Goal: Task Accomplishment & Management: Complete application form

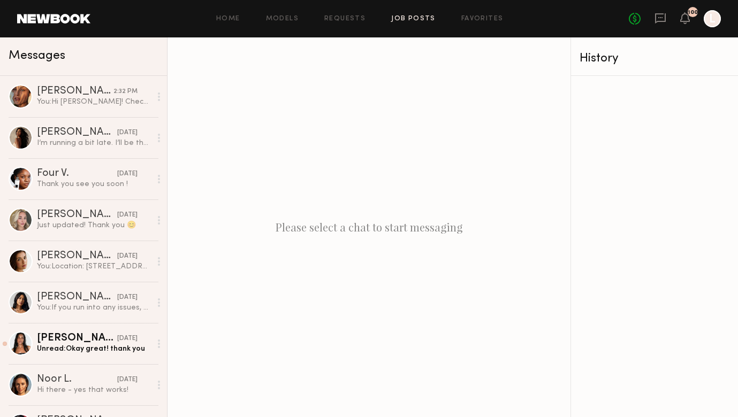
click at [418, 16] on link "Job Posts" at bounding box center [413, 19] width 44 height 7
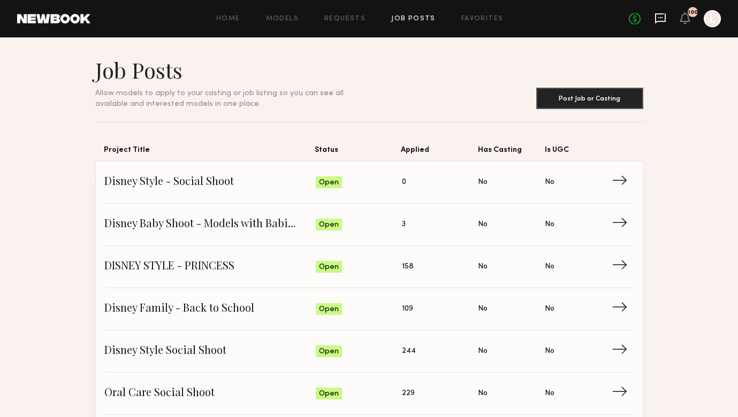
click at [661, 19] on icon at bounding box center [661, 18] width 12 height 12
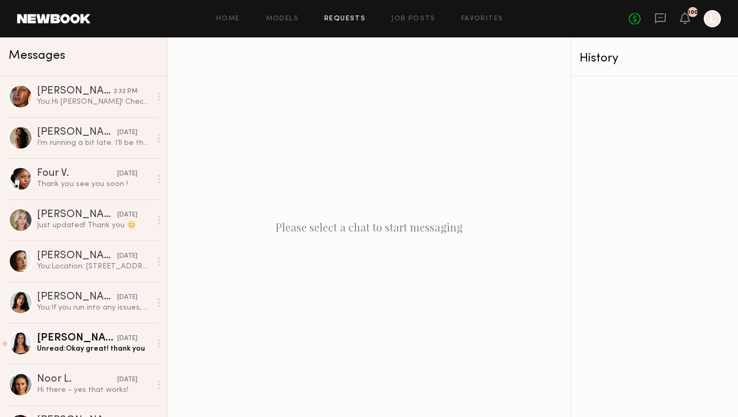
click at [352, 21] on link "Requests" at bounding box center [344, 19] width 41 height 7
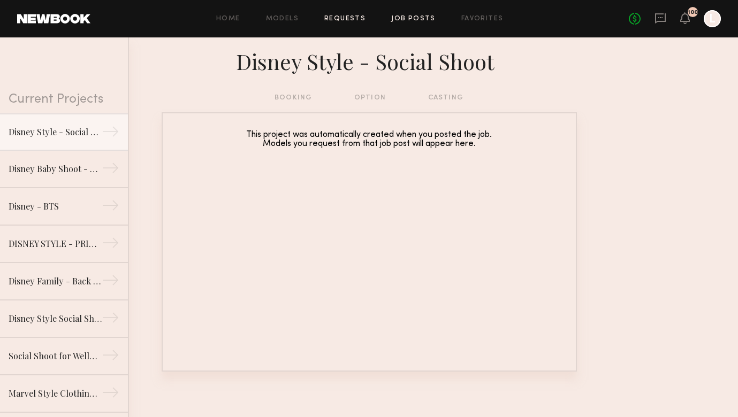
click at [421, 16] on link "Job Posts" at bounding box center [413, 19] width 44 height 7
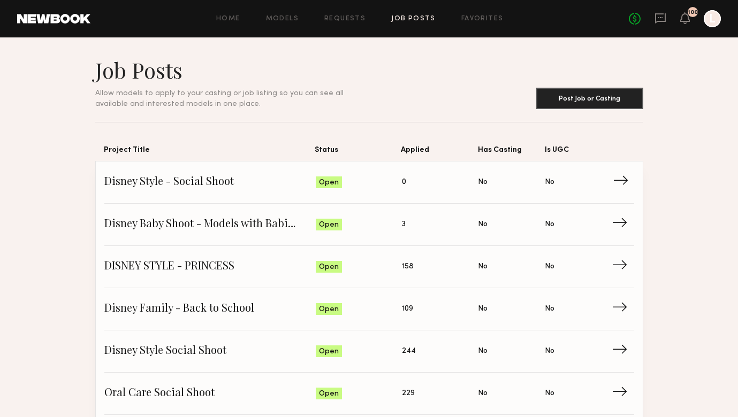
click at [411, 177] on span "Applied: 0" at bounding box center [440, 182] width 77 height 16
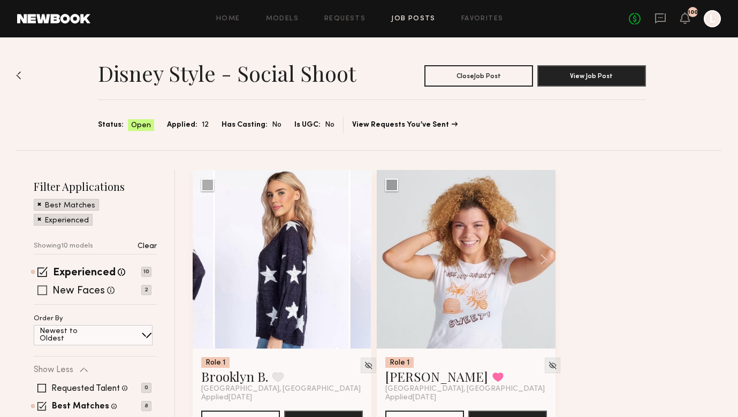
click at [48, 291] on div "New Faces Talent we've deemed to be in the early stages of their professional c…" at bounding box center [93, 290] width 118 height 9
click at [36, 291] on div "New Faces Talent we've deemed to be in the early stages of their professional c…" at bounding box center [93, 290] width 118 height 9
click at [42, 292] on span at bounding box center [42, 291] width 10 height 10
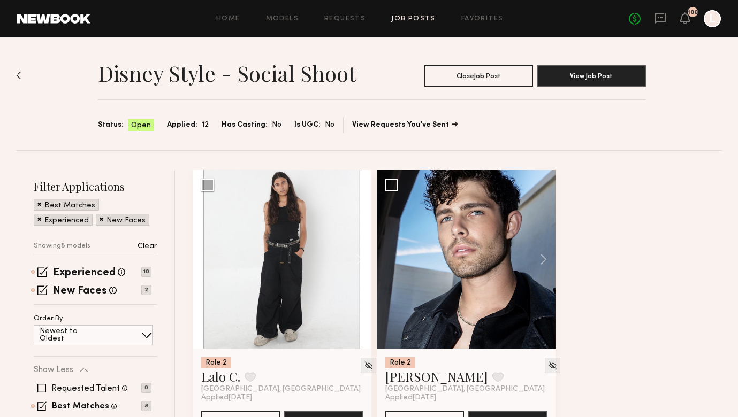
click at [21, 74] on img at bounding box center [18, 75] width 5 height 9
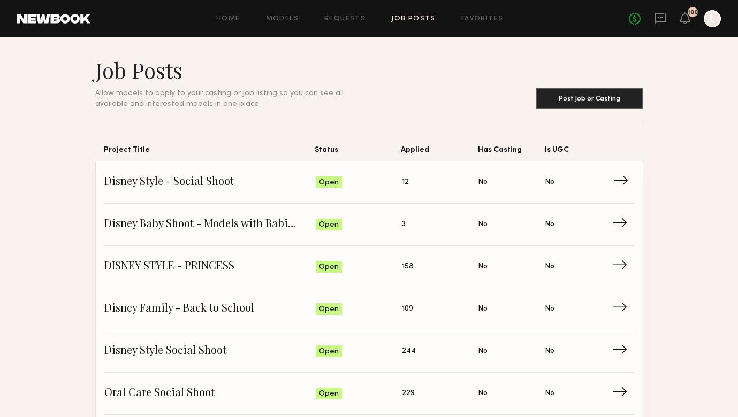
click at [284, 186] on span "Disney Style - Social Shoot" at bounding box center [210, 182] width 212 height 16
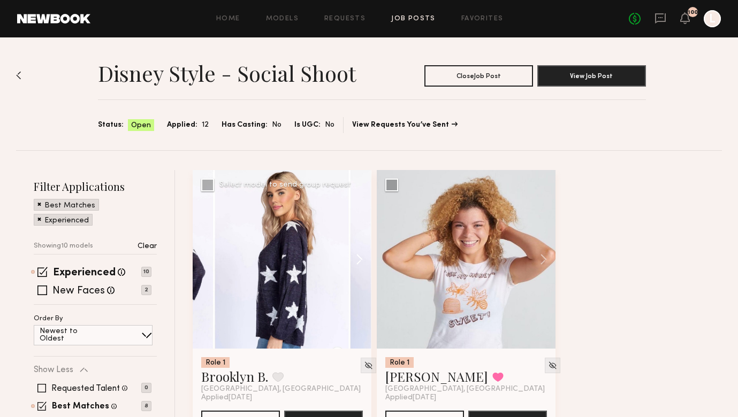
click at [359, 259] on button at bounding box center [354, 259] width 34 height 179
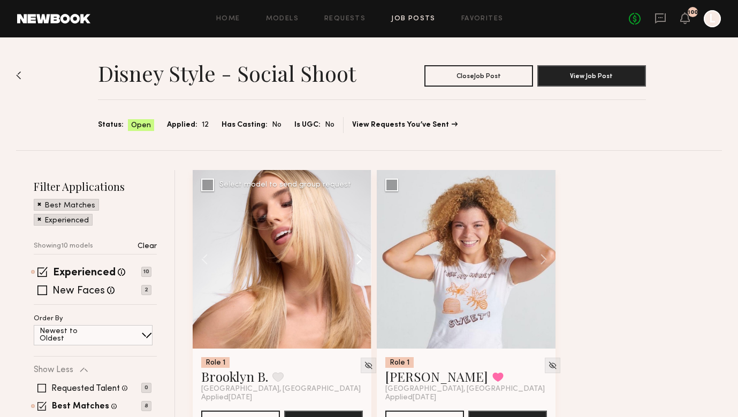
click at [359, 259] on button at bounding box center [354, 259] width 34 height 179
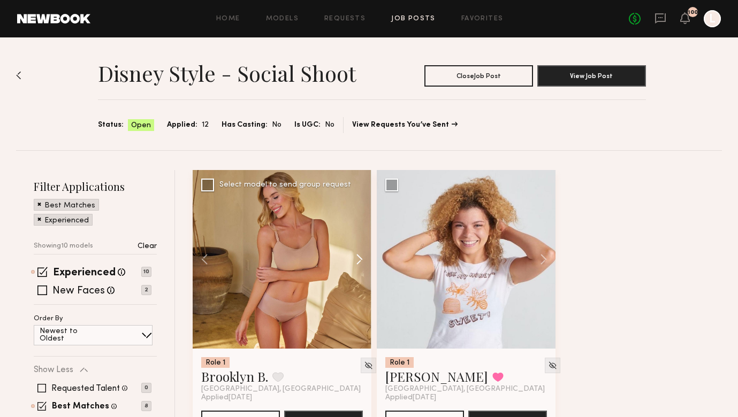
click at [359, 259] on button at bounding box center [354, 259] width 34 height 179
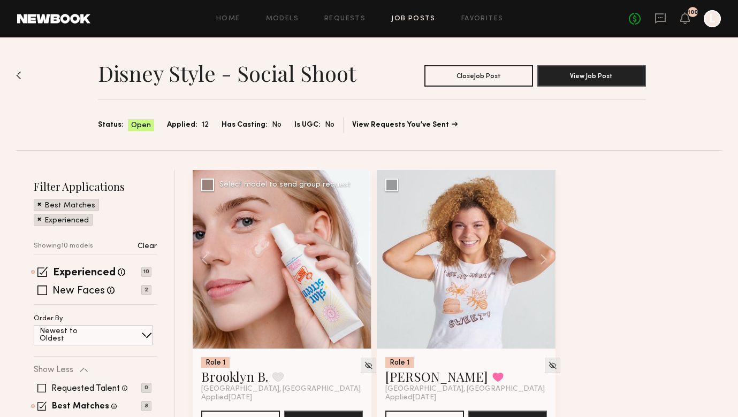
click at [359, 259] on button at bounding box center [354, 259] width 34 height 179
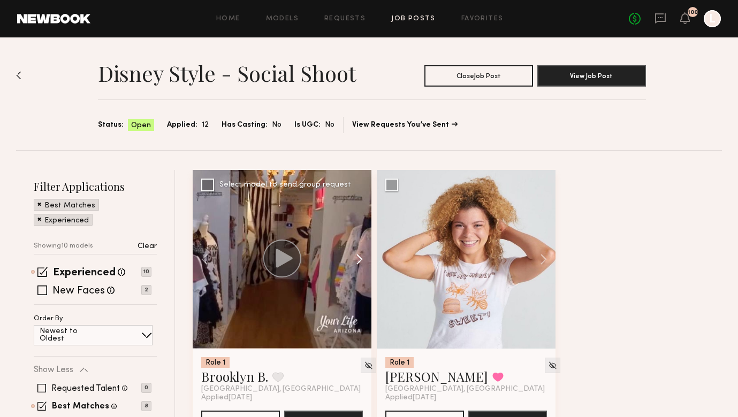
click at [359, 259] on button at bounding box center [354, 259] width 34 height 179
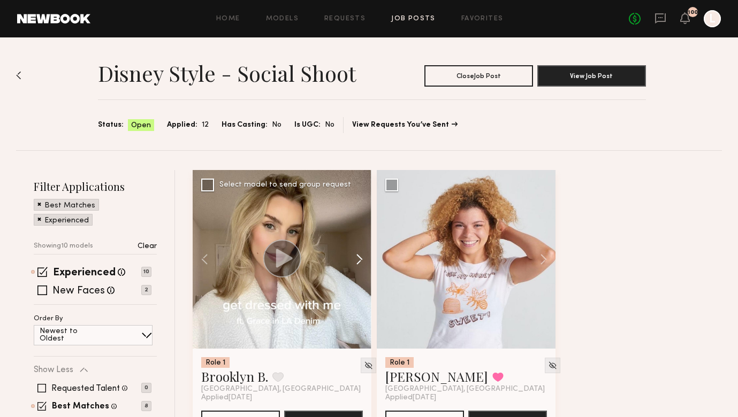
click at [359, 259] on button at bounding box center [354, 259] width 34 height 179
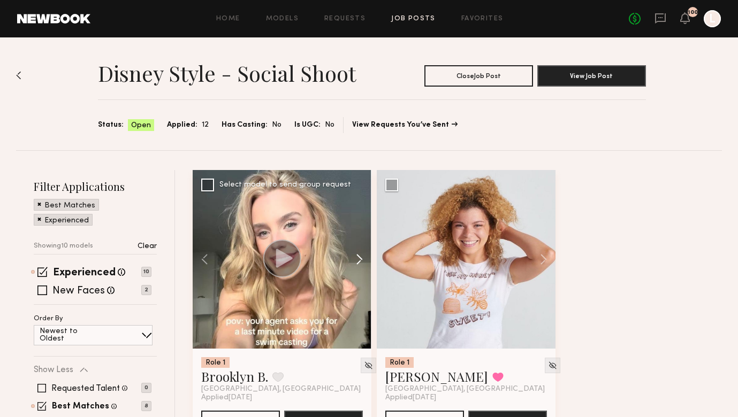
click at [359, 259] on button at bounding box center [354, 259] width 34 height 179
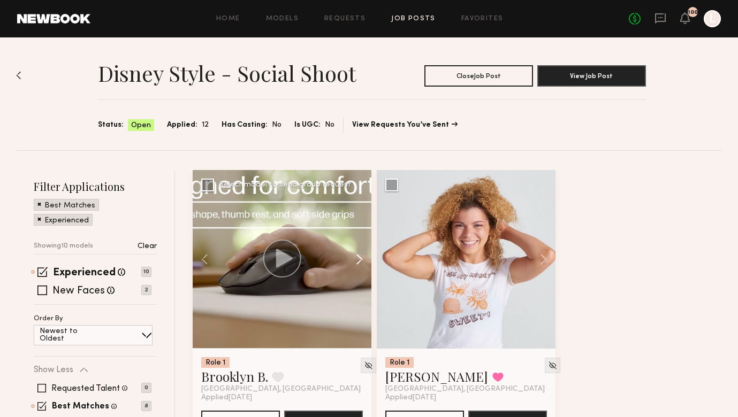
click at [359, 259] on button at bounding box center [354, 259] width 34 height 179
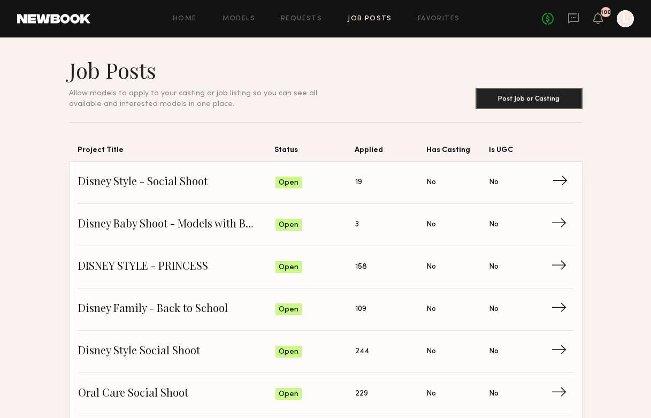
click at [201, 196] on link "Disney Style - Social Shoot Status: Open Applied: 19 Has Casting: No Is UGC: No…" at bounding box center [326, 183] width 496 height 42
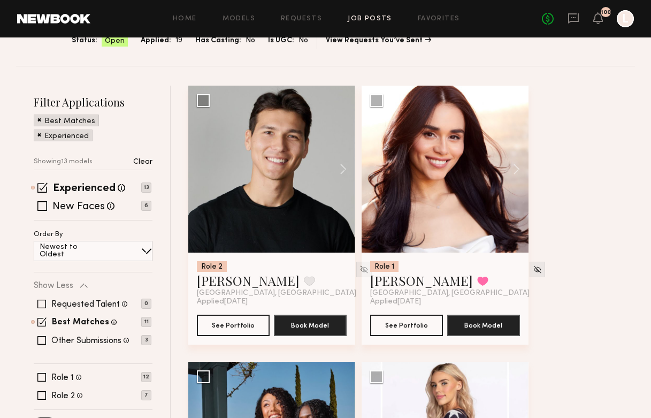
scroll to position [69, 0]
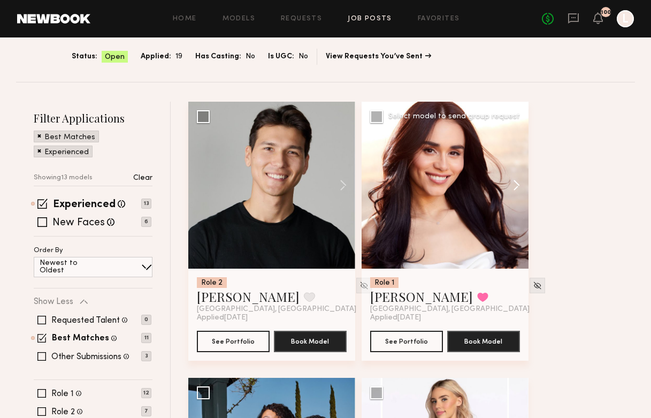
click at [515, 186] on button at bounding box center [512, 185] width 34 height 167
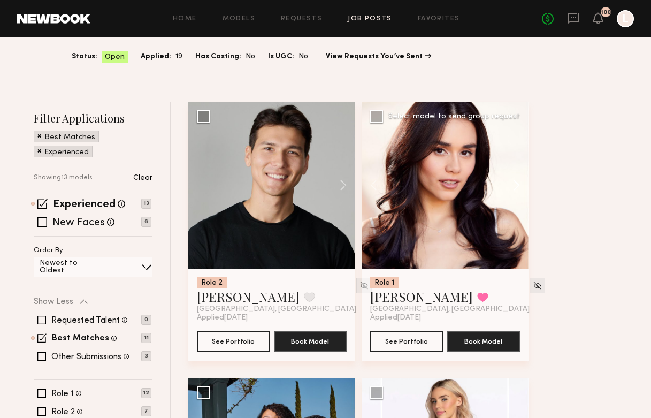
click at [515, 186] on button at bounding box center [512, 185] width 34 height 167
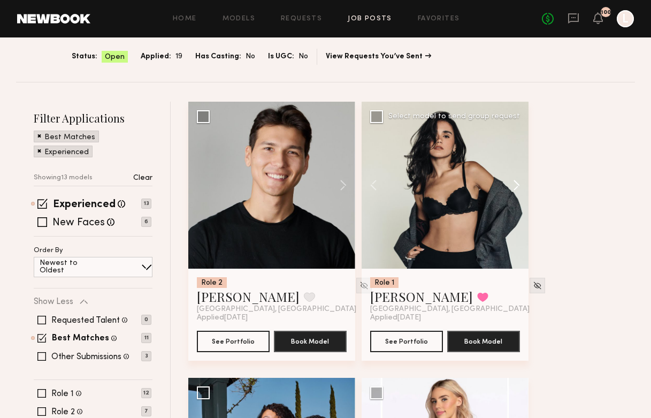
click at [515, 186] on button at bounding box center [512, 185] width 34 height 167
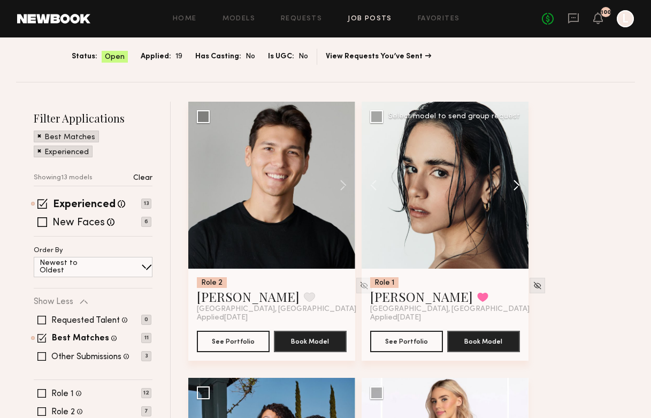
click at [515, 186] on button at bounding box center [512, 185] width 34 height 167
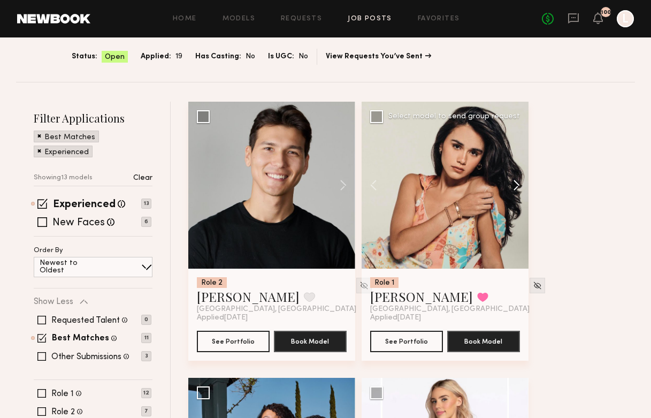
click at [515, 186] on button at bounding box center [512, 185] width 34 height 167
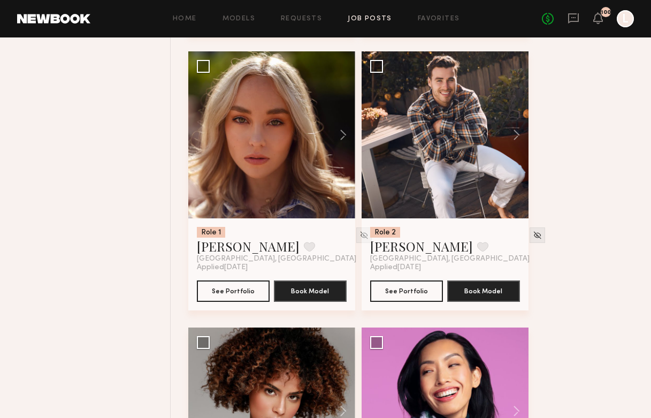
scroll to position [0, 0]
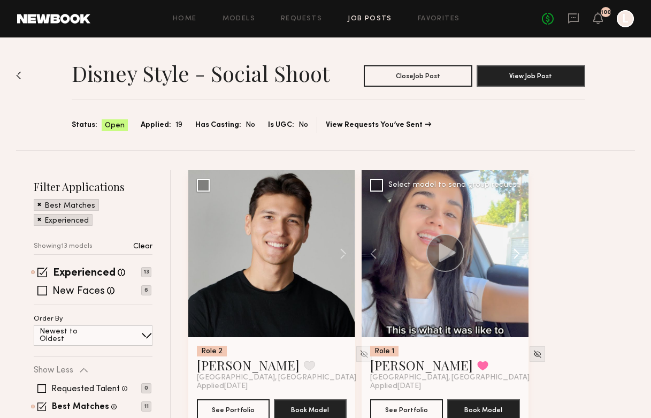
click at [517, 259] on button at bounding box center [512, 253] width 34 height 167
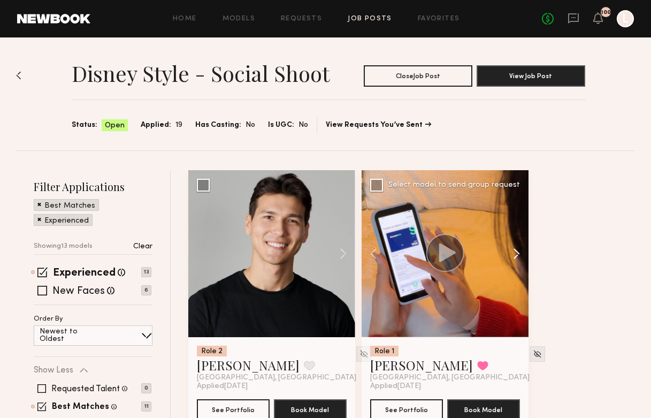
click at [517, 259] on button at bounding box center [512, 253] width 34 height 167
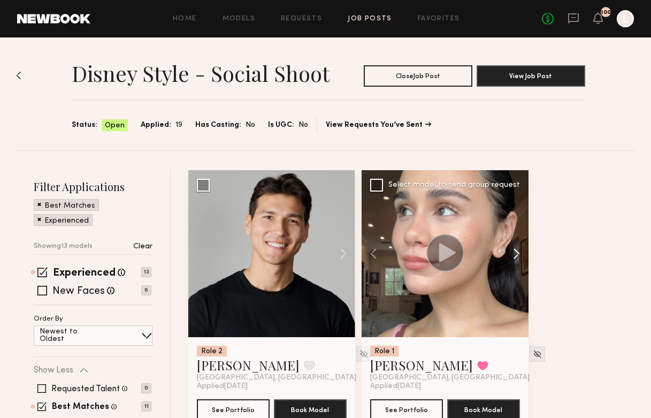
click at [517, 259] on button at bounding box center [512, 253] width 34 height 167
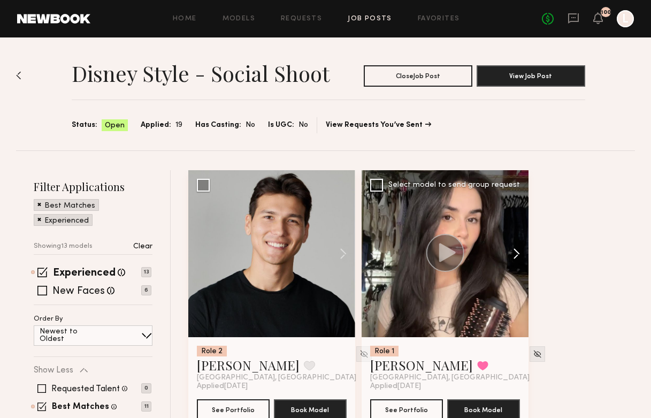
click at [517, 259] on button at bounding box center [512, 253] width 34 height 167
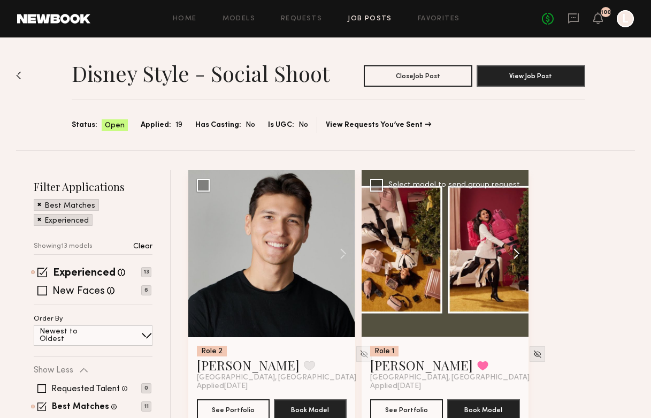
click at [517, 259] on button at bounding box center [512, 253] width 34 height 167
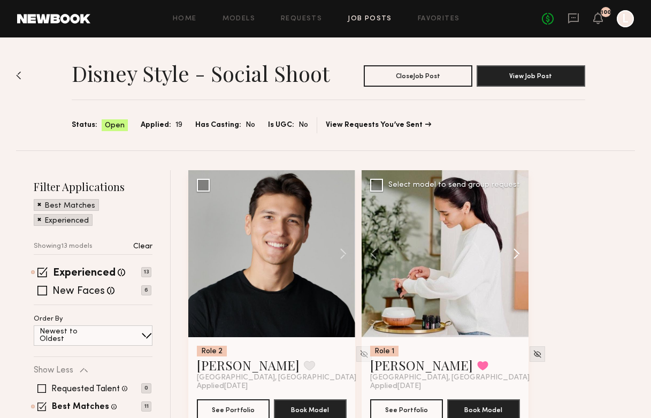
click at [517, 259] on button at bounding box center [512, 253] width 34 height 167
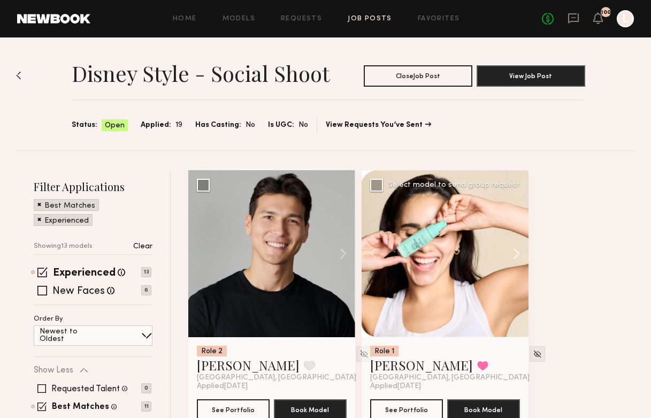
click at [517, 259] on button at bounding box center [512, 253] width 34 height 167
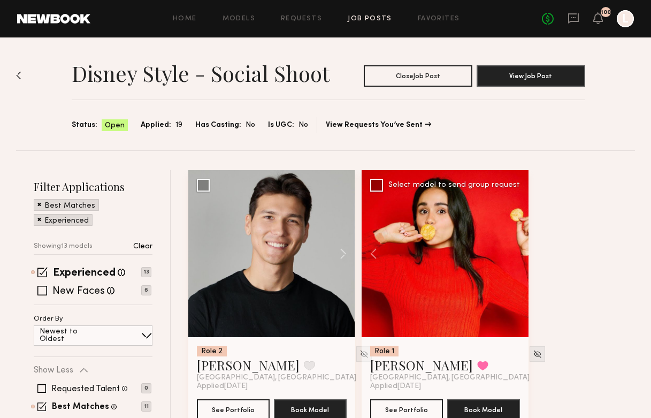
click at [517, 259] on div at bounding box center [445, 253] width 167 height 167
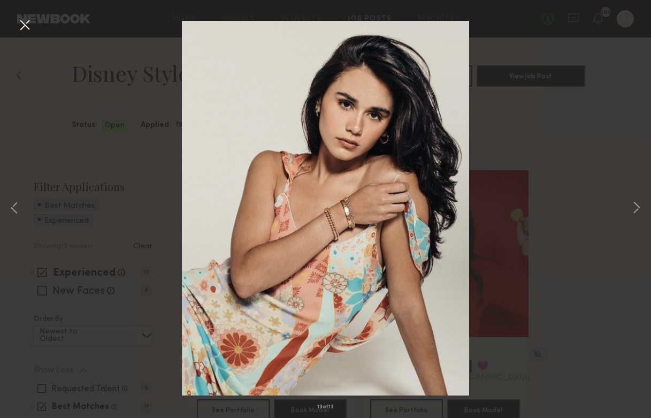
click at [69, 149] on div "13 of 13" at bounding box center [325, 209] width 651 height 418
